Goal: Information Seeking & Learning: Learn about a topic

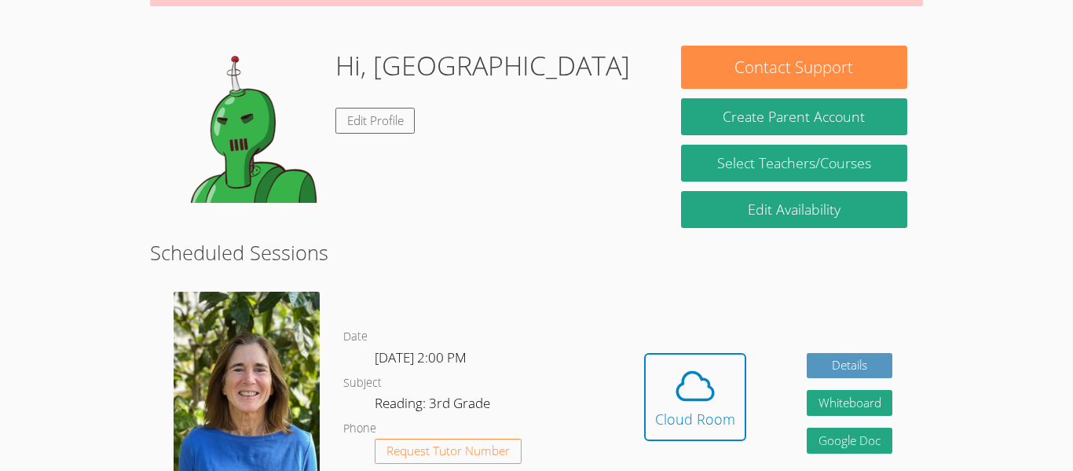
scroll to position [210, 0]
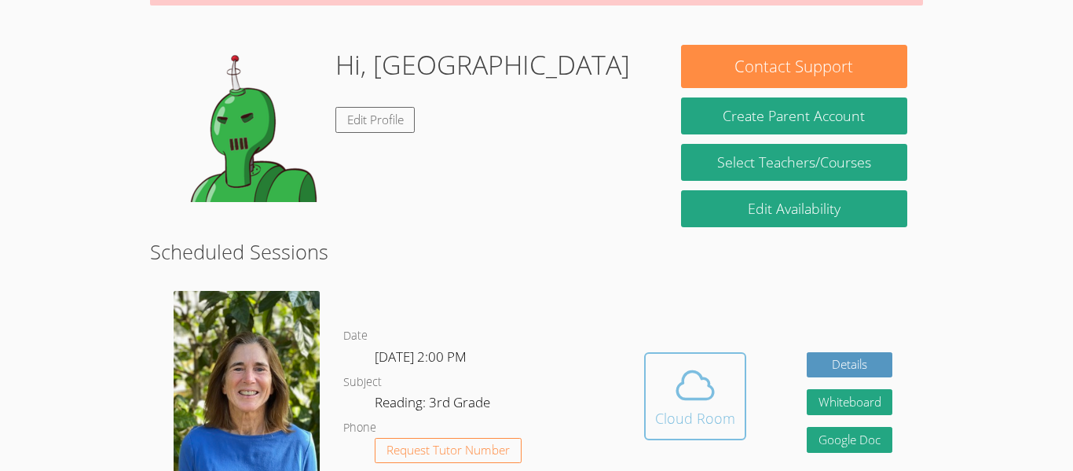
click at [683, 407] on div "Cloud Room" at bounding box center [695, 418] width 80 height 22
click at [698, 372] on icon at bounding box center [695, 385] width 36 height 27
click at [734, 405] on button "Cloud Room" at bounding box center [695, 396] width 102 height 88
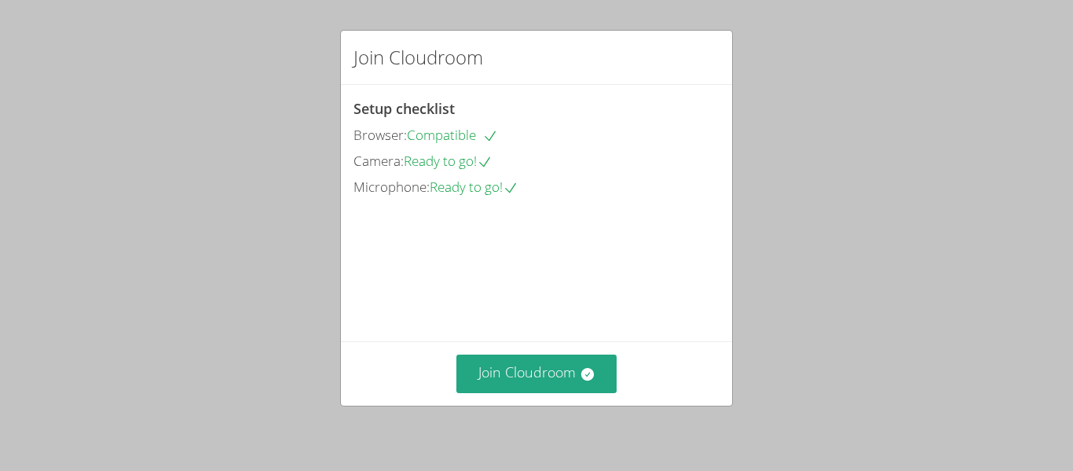
click at [577, 394] on div "Join Cloudroom" at bounding box center [536, 373] width 391 height 64
click at [580, 379] on icon at bounding box center [588, 374] width 16 height 16
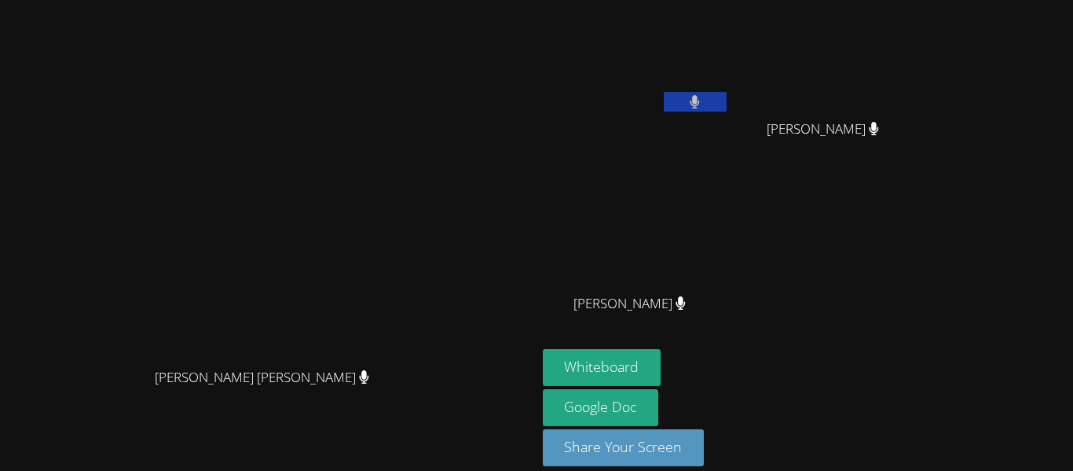
click at [386, 360] on video at bounding box center [268, 212] width 236 height 295
click at [662, 377] on button "Whiteboard" at bounding box center [602, 367] width 119 height 37
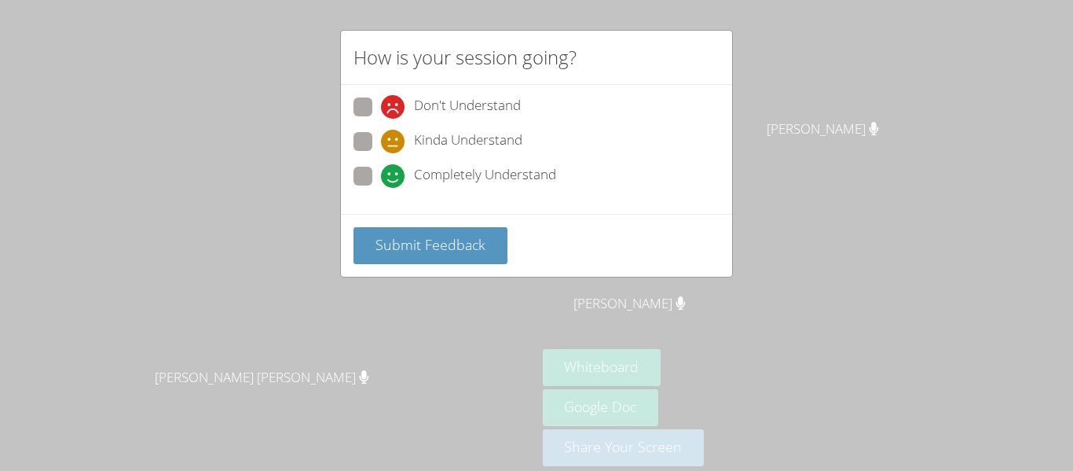
click at [363, 189] on div "Completely Understand" at bounding box center [537, 181] width 366 height 28
click at [381, 188] on span at bounding box center [381, 188] width 0 height 0
click at [381, 180] on input "Completely Understand" at bounding box center [387, 173] width 13 height 13
radio input "true"
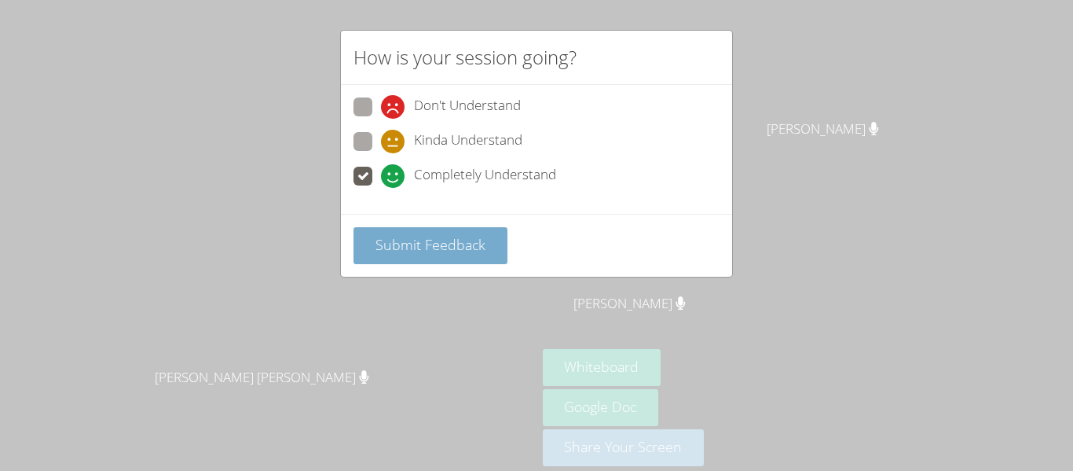
click at [426, 242] on span "Submit Feedback" at bounding box center [431, 244] width 110 height 19
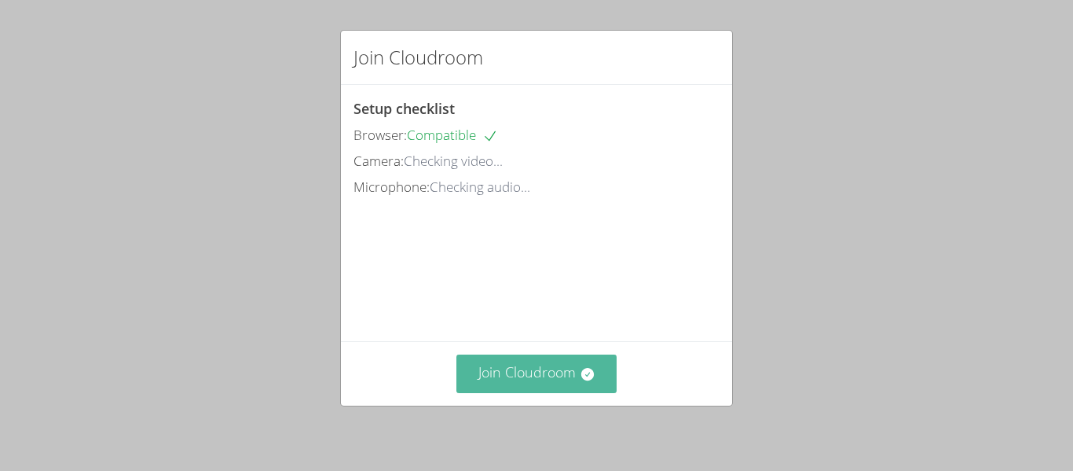
click at [502, 366] on button "Join Cloudroom" at bounding box center [536, 373] width 161 height 38
click at [734, 405] on div "Join Cloudroom Setup checklist Browser: Compatible Camera: Checking video... Mi…" at bounding box center [536, 235] width 1073 height 471
click at [585, 383] on button "Join Cloudroom" at bounding box center [536, 373] width 161 height 38
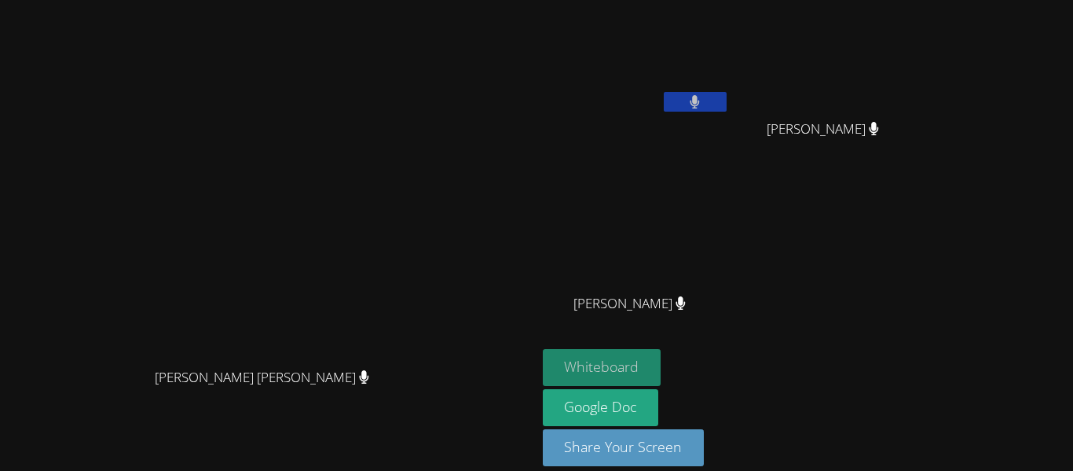
click at [662, 362] on button "Whiteboard" at bounding box center [602, 367] width 119 height 37
